Goal: Task Accomplishment & Management: Use online tool/utility

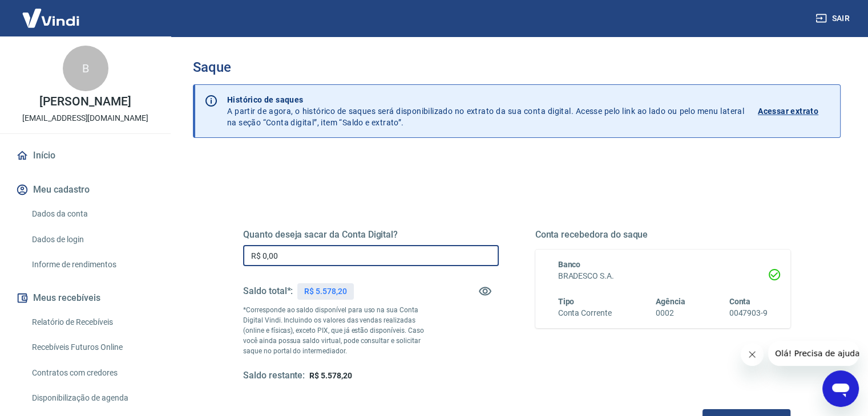
click at [378, 252] on input "R$ 0,00" at bounding box center [371, 255] width 256 height 21
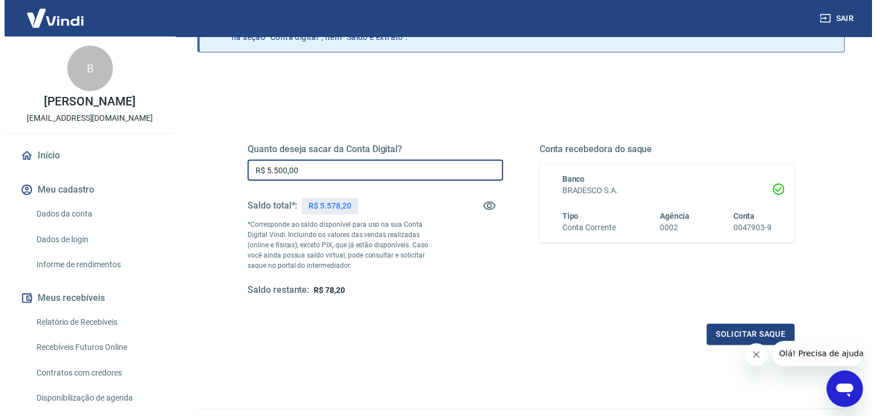
scroll to position [147, 0]
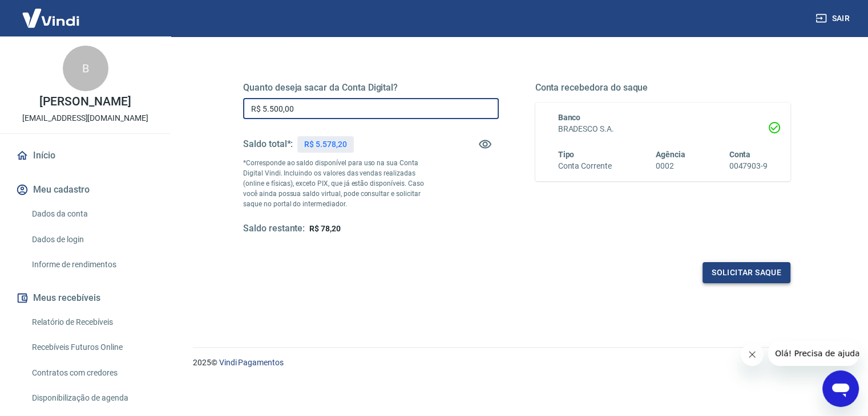
type input "R$ 5.500,00"
click at [756, 281] on button "Solicitar saque" at bounding box center [746, 272] width 88 height 21
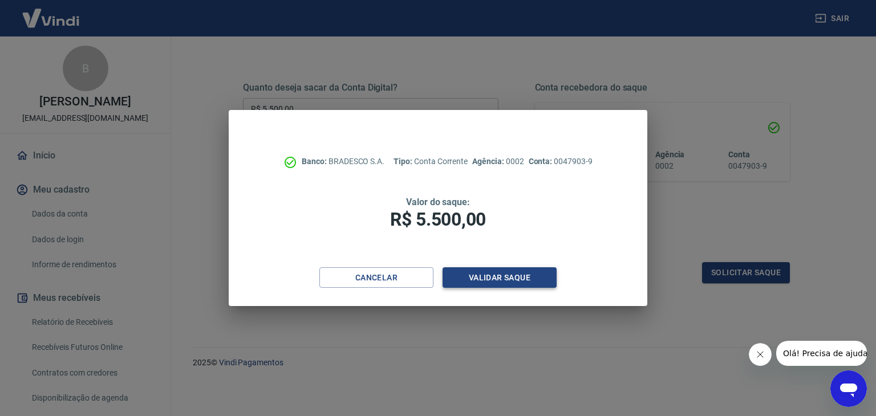
click at [510, 279] on button "Validar saque" at bounding box center [500, 278] width 114 height 21
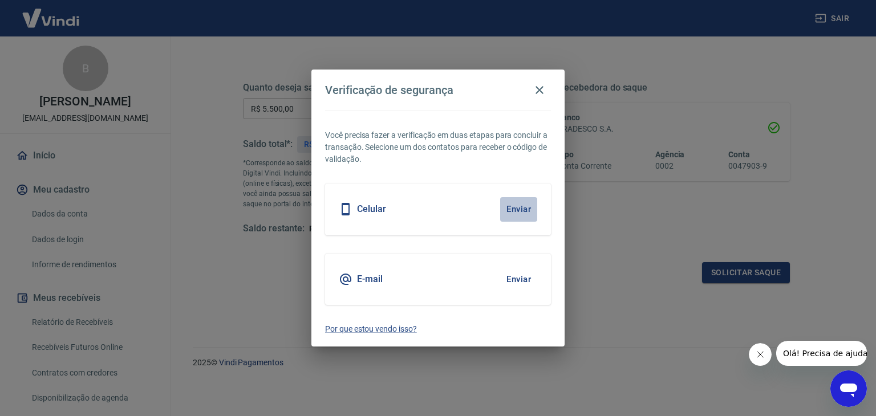
click at [520, 205] on button "Enviar" at bounding box center [518, 209] width 37 height 24
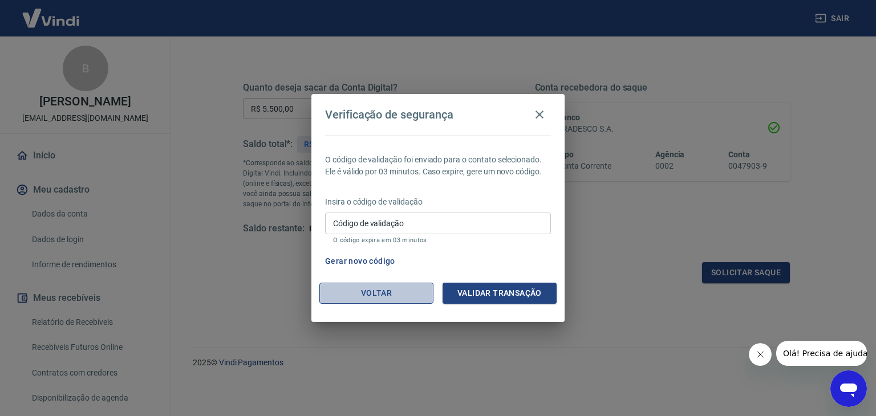
click at [408, 289] on button "Voltar" at bounding box center [376, 293] width 114 height 21
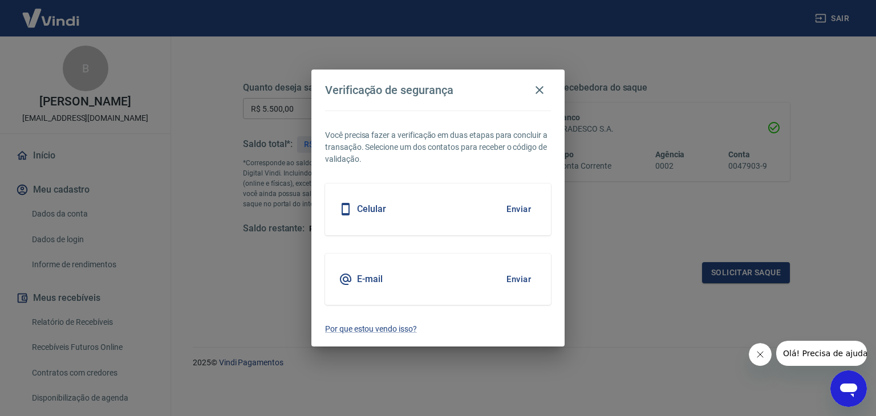
click at [519, 277] on button "Enviar" at bounding box center [518, 280] width 37 height 24
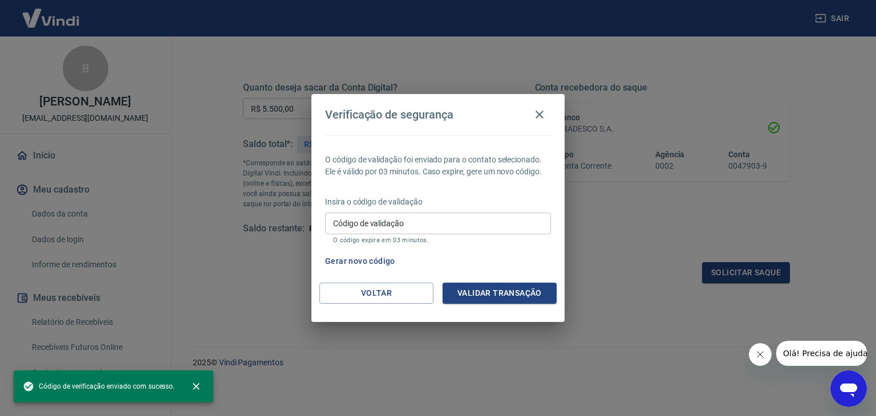
click at [413, 222] on input "Código de validação" at bounding box center [438, 223] width 226 height 21
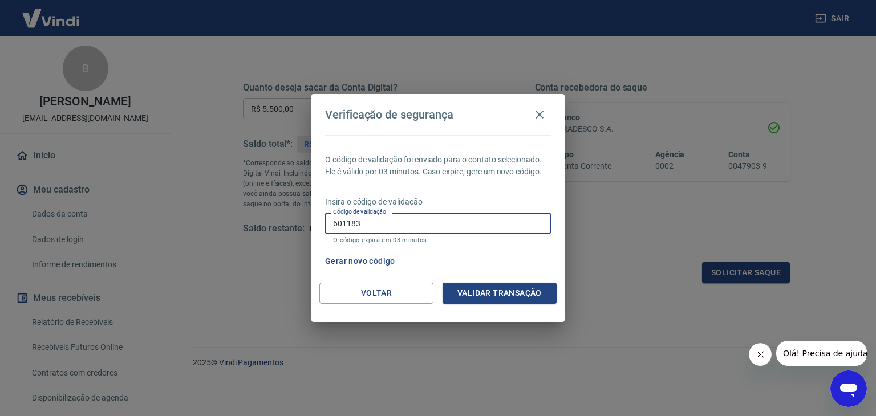
type input "601183"
click at [511, 289] on button "Validar transação" at bounding box center [500, 293] width 114 height 21
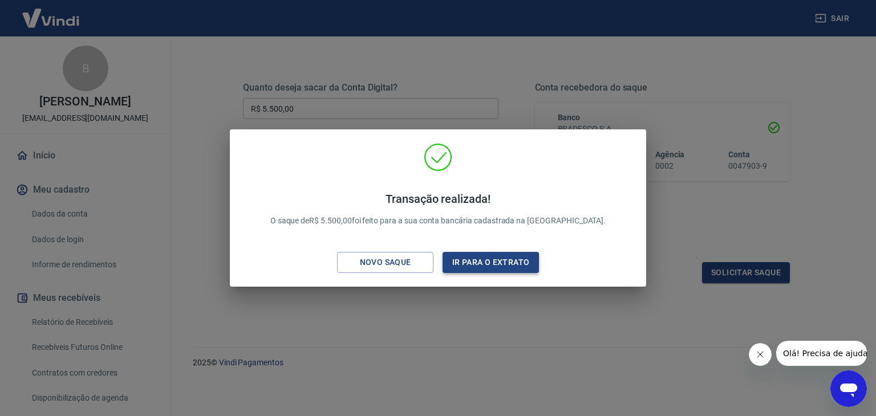
click at [518, 263] on button "Ir para o extrato" at bounding box center [491, 262] width 96 height 21
